Goal: Task Accomplishment & Management: Manage account settings

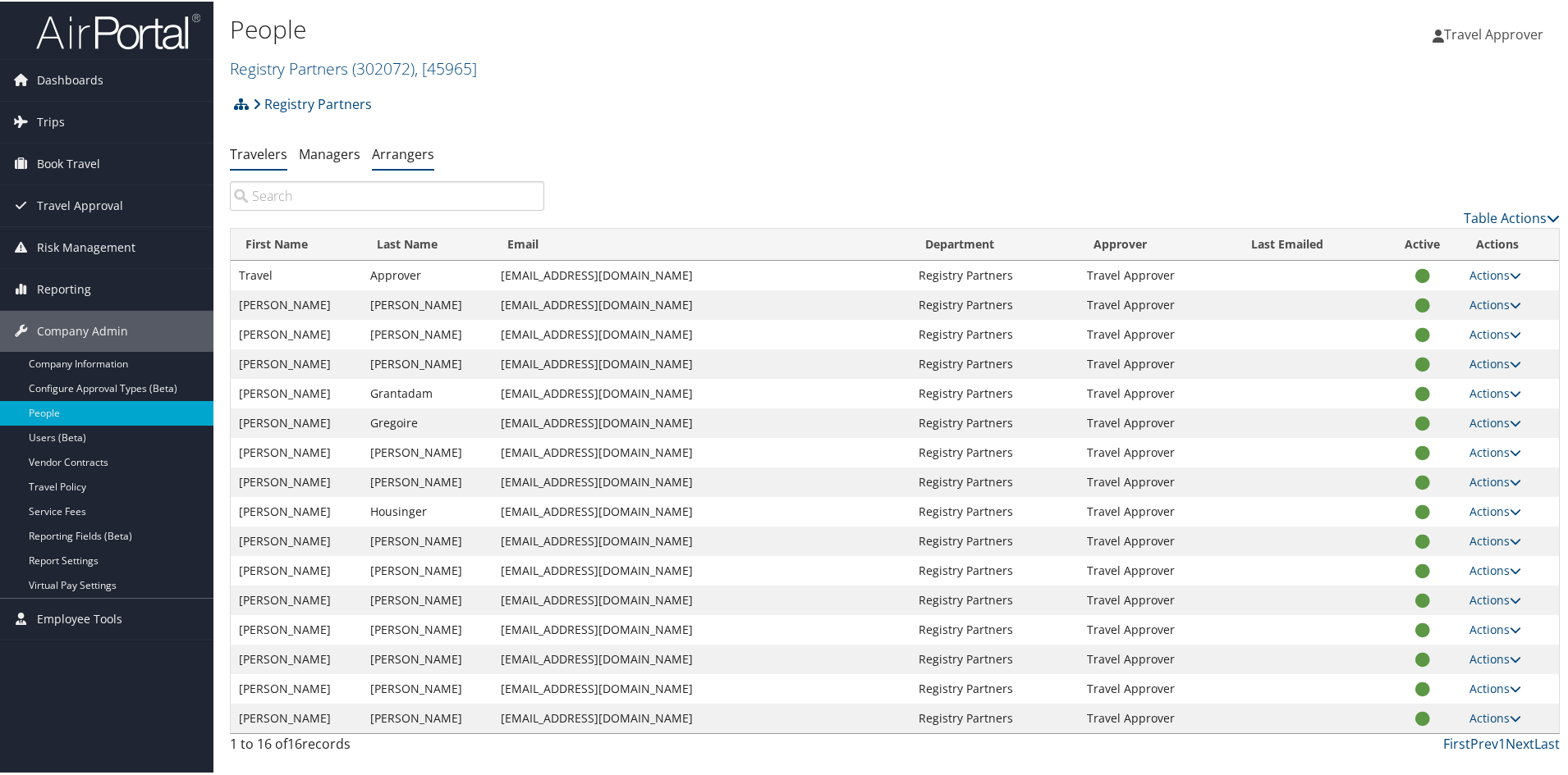
click at [435, 162] on link "Arrangers" at bounding box center [403, 152] width 62 height 18
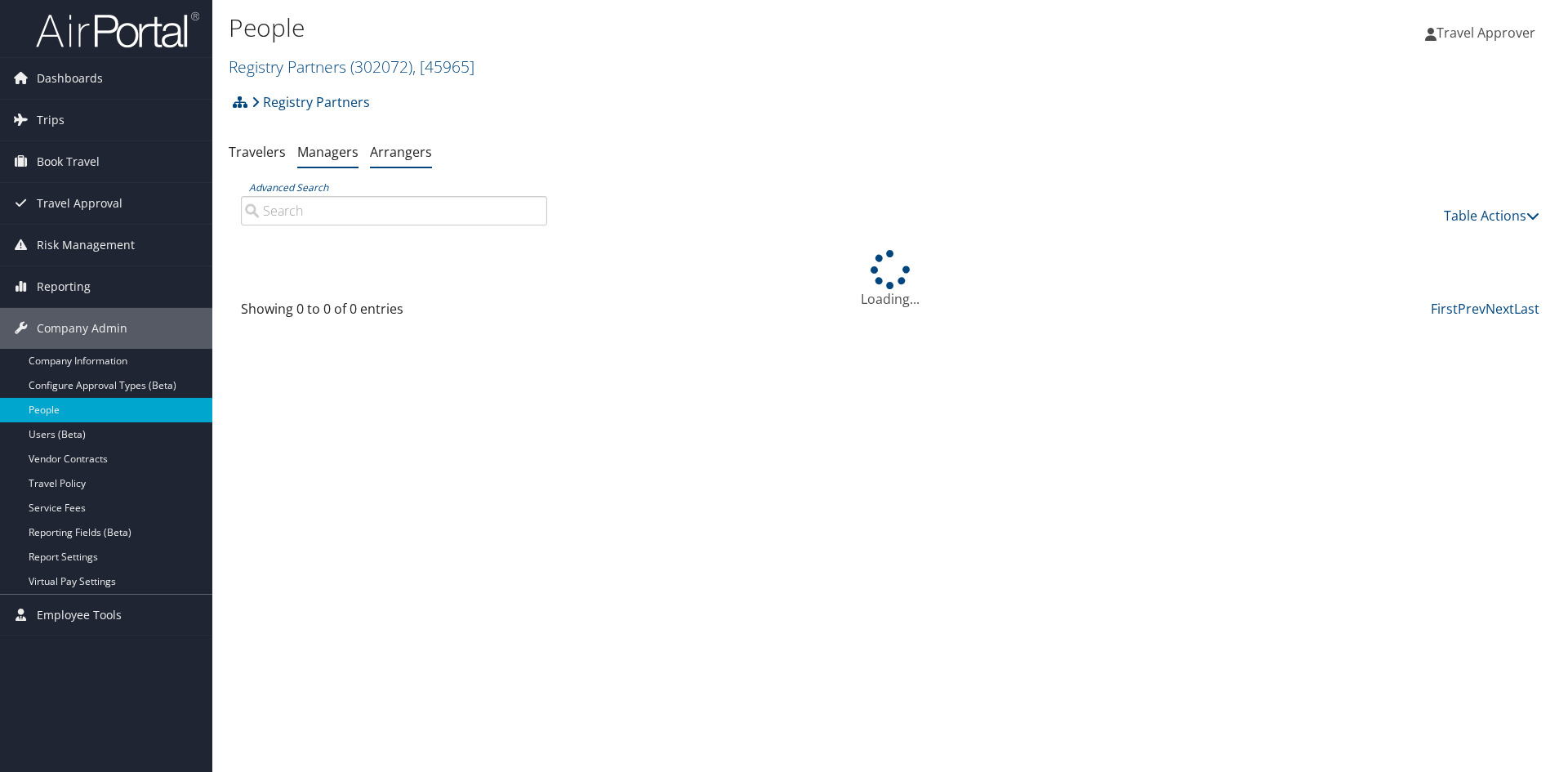
drag, startPoint x: 346, startPoint y: 170, endPoint x: 367, endPoint y: 193, distance: 31.1
click at [348, 161] on link "Managers" at bounding box center [328, 152] width 62 height 18
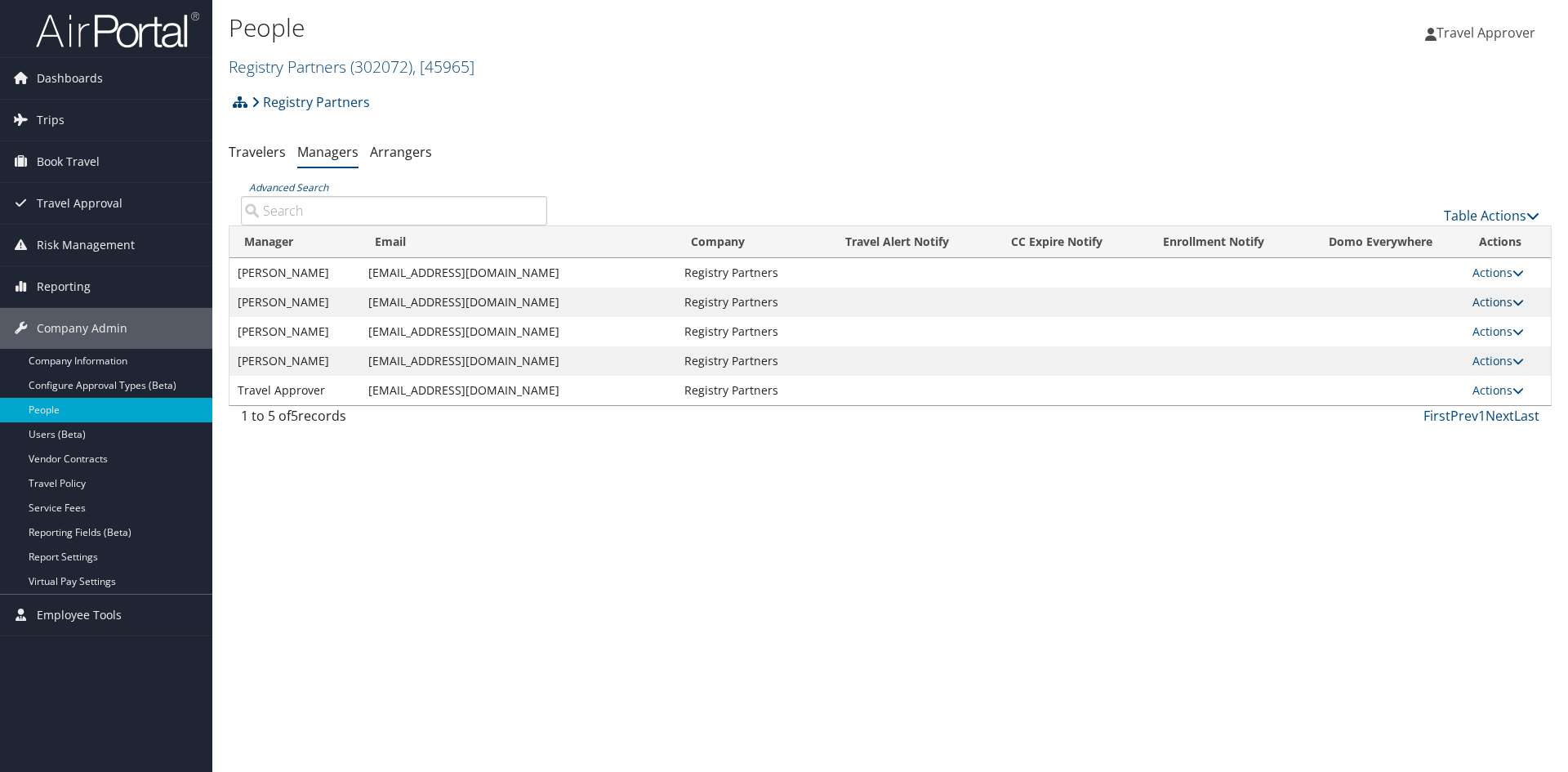
click at [1524, 308] on icon at bounding box center [1517, 302] width 11 height 11
click at [427, 161] on link "Arrangers" at bounding box center [401, 152] width 62 height 18
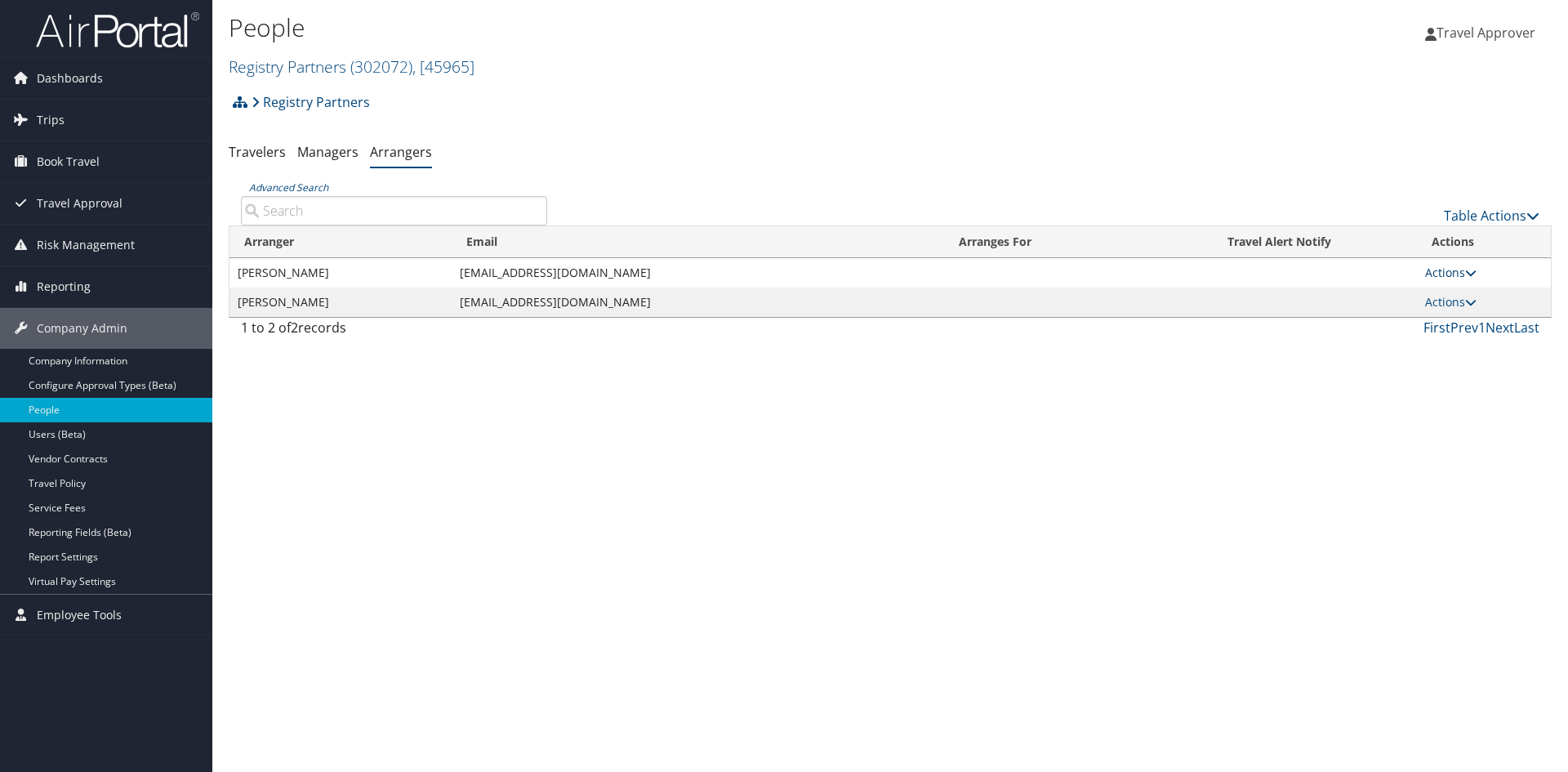
click at [1476, 278] on icon at bounding box center [1470, 272] width 11 height 11
click at [1455, 348] on link "View Group" at bounding box center [1419, 334] width 91 height 27
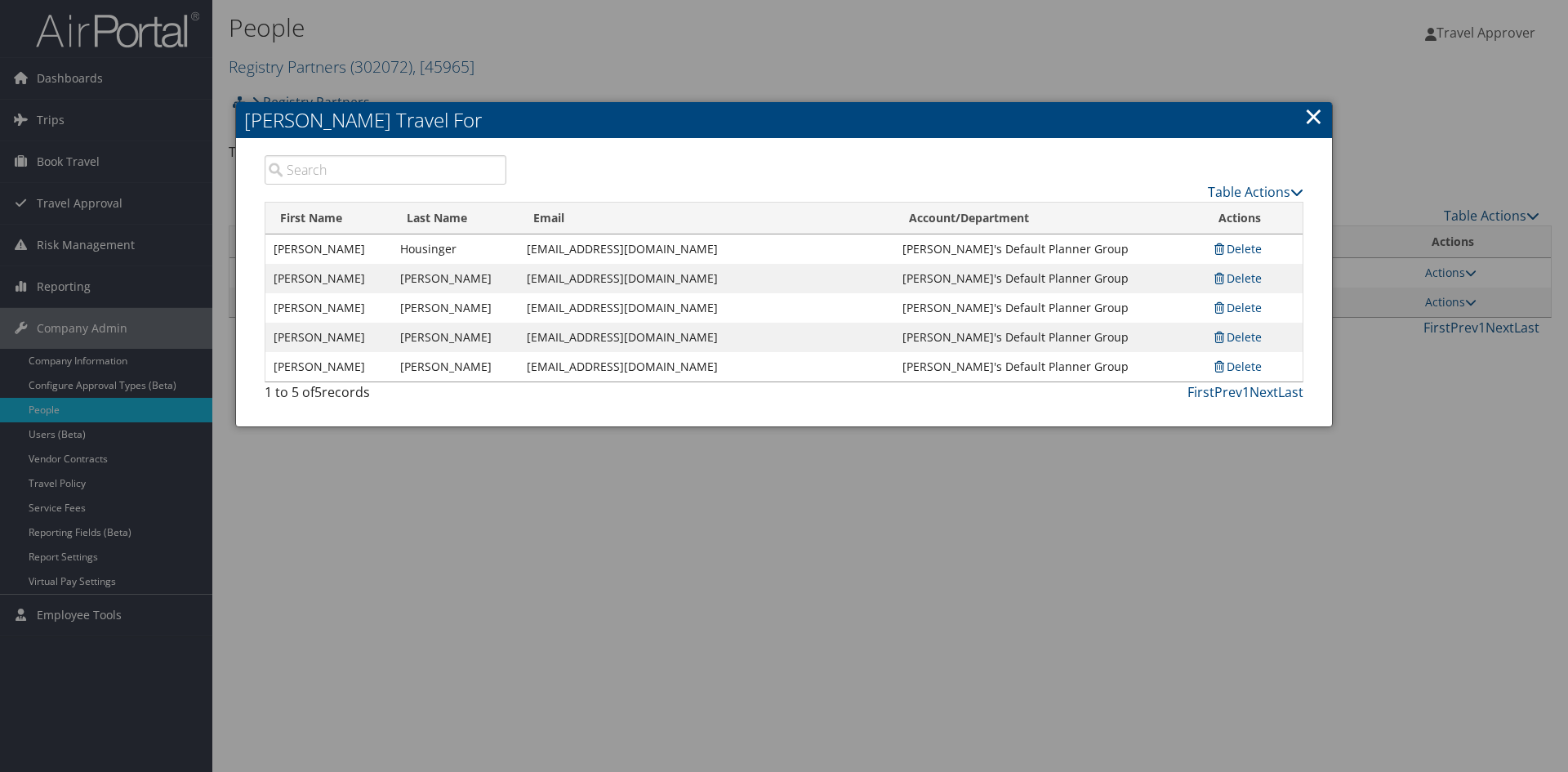
click at [1311, 117] on link "×" at bounding box center [1314, 116] width 19 height 33
